Goal: Check status: Check status

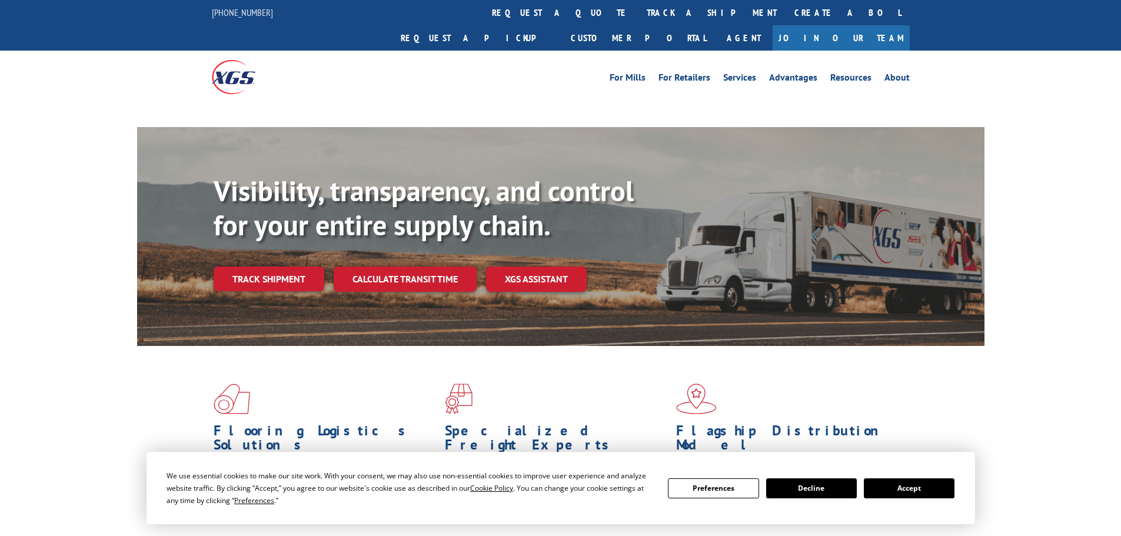
click at [267, 255] on div "Visibility, transparency, and control for your entire supply chain. Track shipm…" at bounding box center [599, 256] width 771 height 164
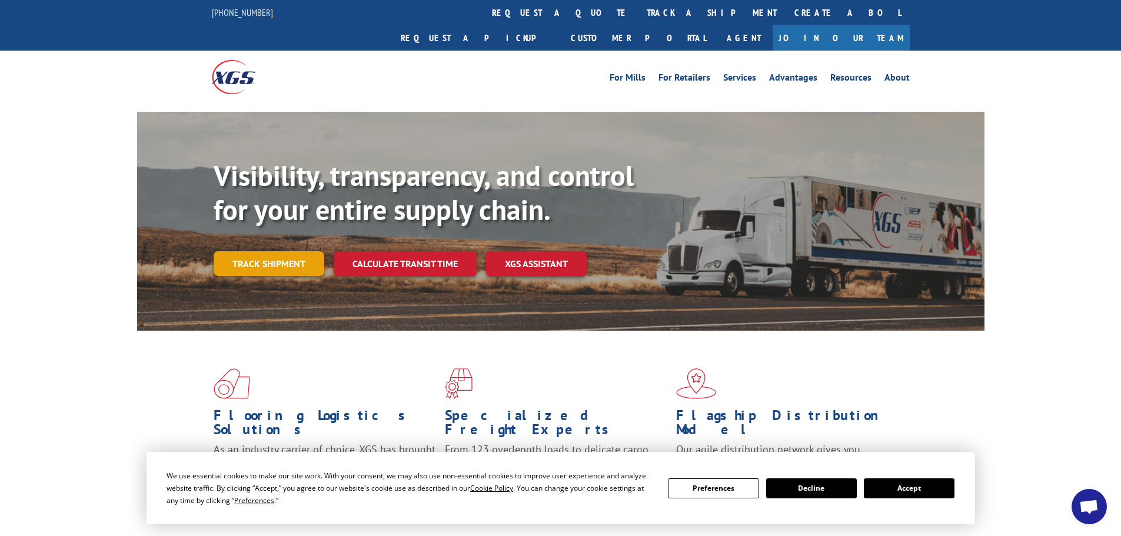
click at [273, 251] on link "Track shipment" at bounding box center [269, 263] width 111 height 25
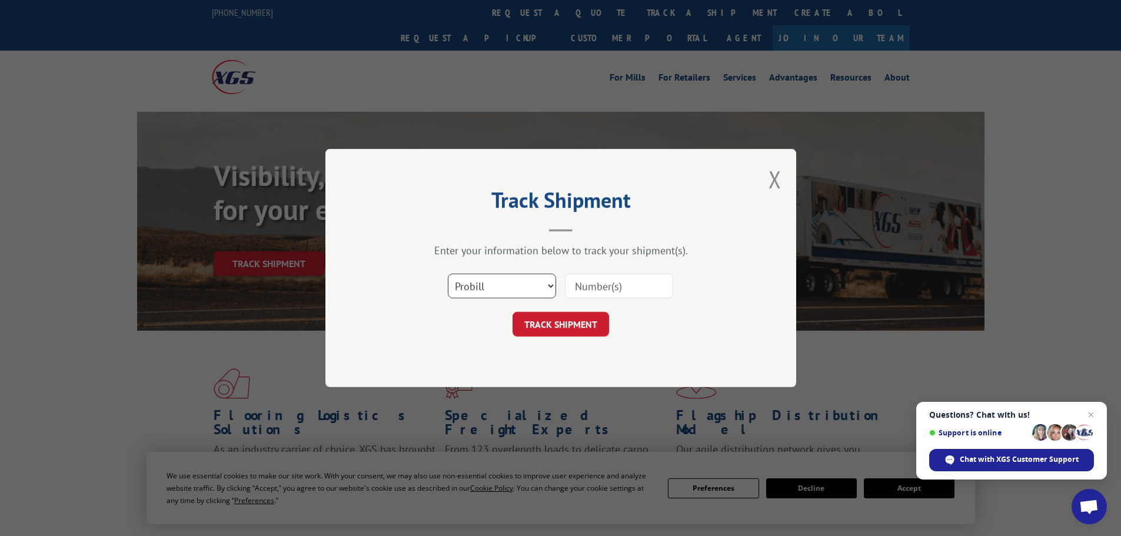
click at [519, 287] on select "Select category... Probill BOL PO" at bounding box center [502, 286] width 108 height 25
select select "bol"
click at [448, 274] on select "Select category... Probill BOL PO" at bounding box center [502, 286] width 108 height 25
paste input "5448420"
type input "5448420"
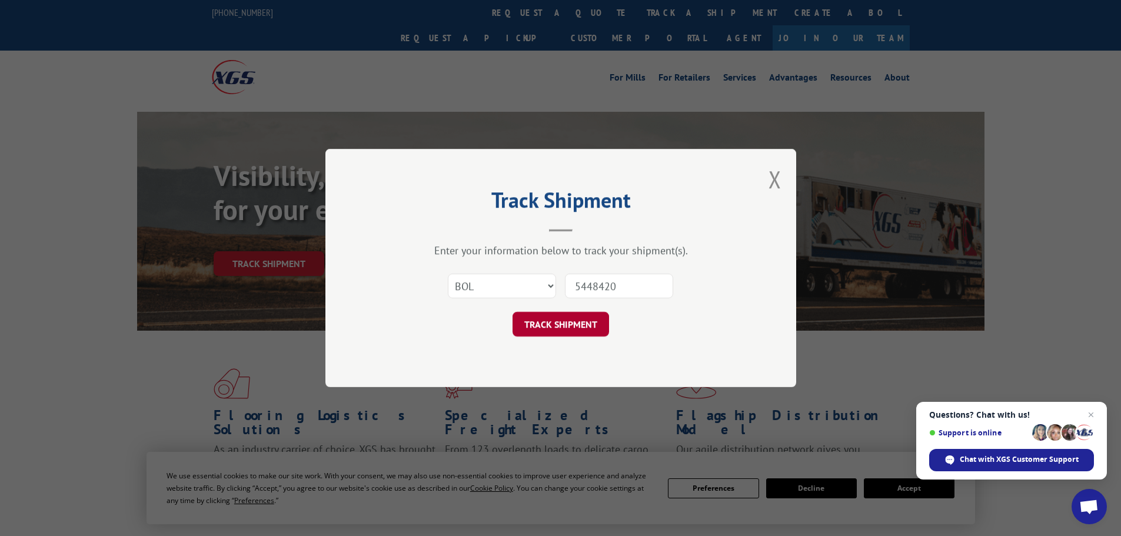
click at [542, 323] on button "TRACK SHIPMENT" at bounding box center [561, 324] width 97 height 25
